Goal: Task Accomplishment & Management: Manage account settings

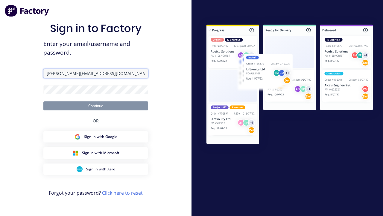
type input "[PERSON_NAME][EMAIL_ADDRESS][DOMAIN_NAME]"
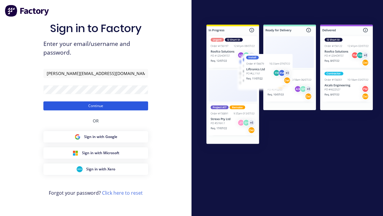
click at [96, 105] on button "Continue" at bounding box center [95, 105] width 105 height 9
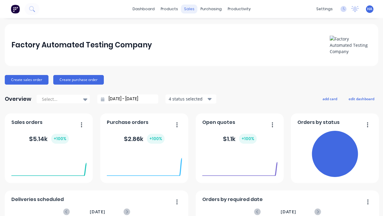
click at [189, 9] on div "sales" at bounding box center [189, 8] width 16 height 9
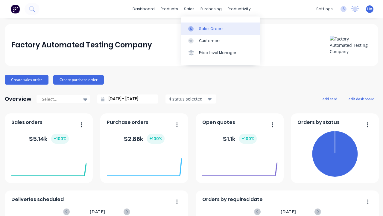
click at [221, 28] on div "Sales Orders" at bounding box center [211, 28] width 25 height 5
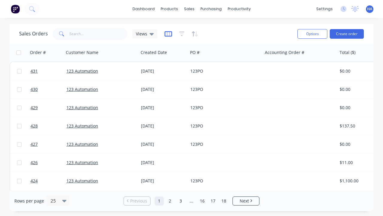
click at [168, 34] on icon "button" at bounding box center [168, 34] width 7 height 6
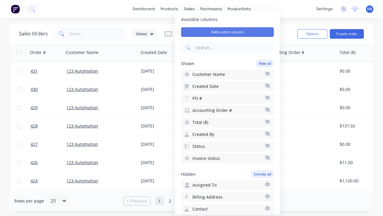
click at [228, 32] on button "Add custom column" at bounding box center [227, 32] width 93 height 10
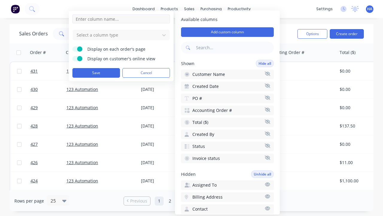
click at [121, 19] on input at bounding box center [121, 18] width 98 height 9
type input "New Custom Number Column"
click at [116, 35] on div at bounding box center [116, 34] width 81 height 7
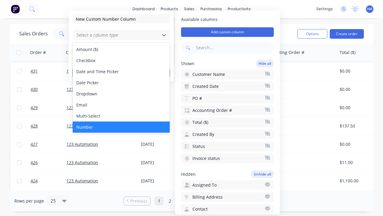
click at [121, 127] on div "Number" at bounding box center [121, 126] width 97 height 11
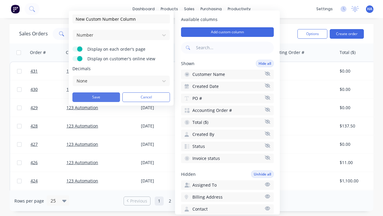
click at [96, 97] on button "Save" at bounding box center [96, 97] width 48 height 10
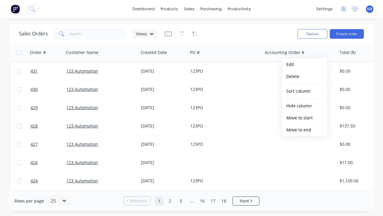
scroll to position [0, 289]
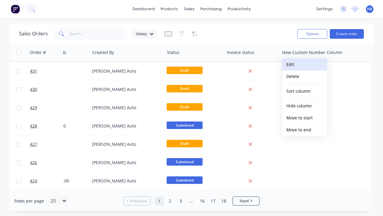
click at [305, 64] on button "Edit" at bounding box center [304, 64] width 45 height 12
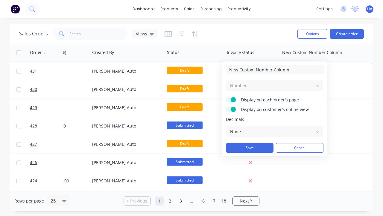
click at [275, 69] on input "New Custom Number Column" at bounding box center [275, 69] width 98 height 9
type input "New Custom Number Column - Updated"
click at [250, 148] on button "Save" at bounding box center [250, 148] width 48 height 10
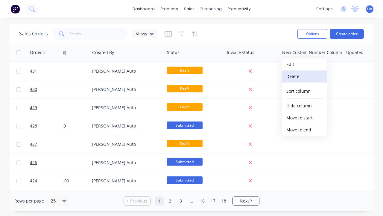
click at [305, 76] on button "Delete" at bounding box center [304, 76] width 45 height 12
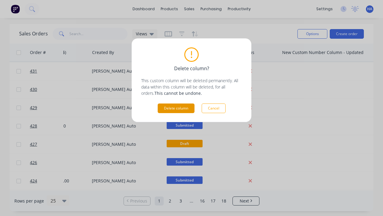
click at [176, 108] on button "Delete column" at bounding box center [176, 108] width 37 height 10
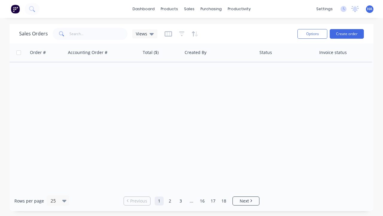
scroll to position [0, 197]
